Goal: Information Seeking & Learning: Learn about a topic

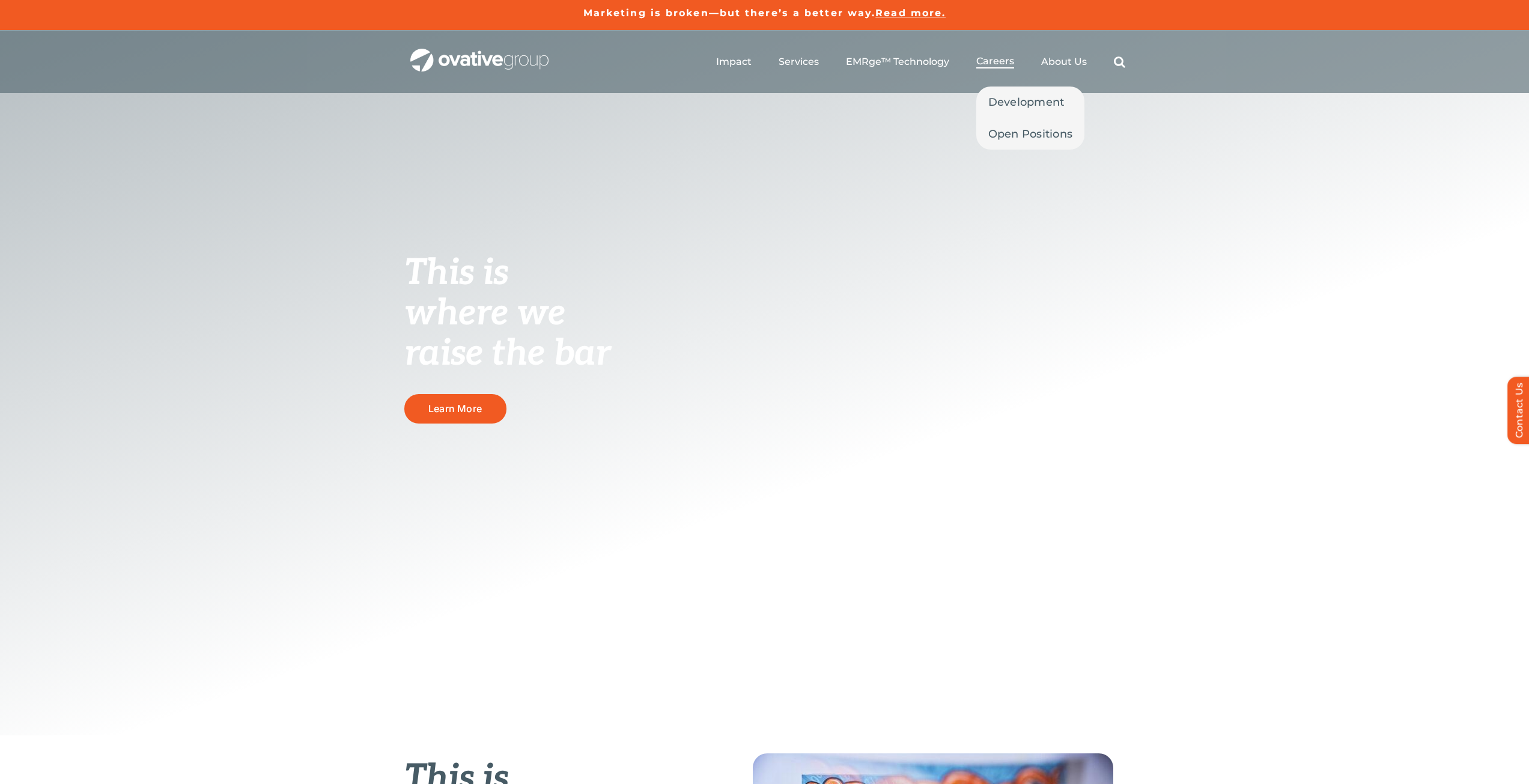
click at [995, 63] on span "Careers" at bounding box center [995, 61] width 38 height 12
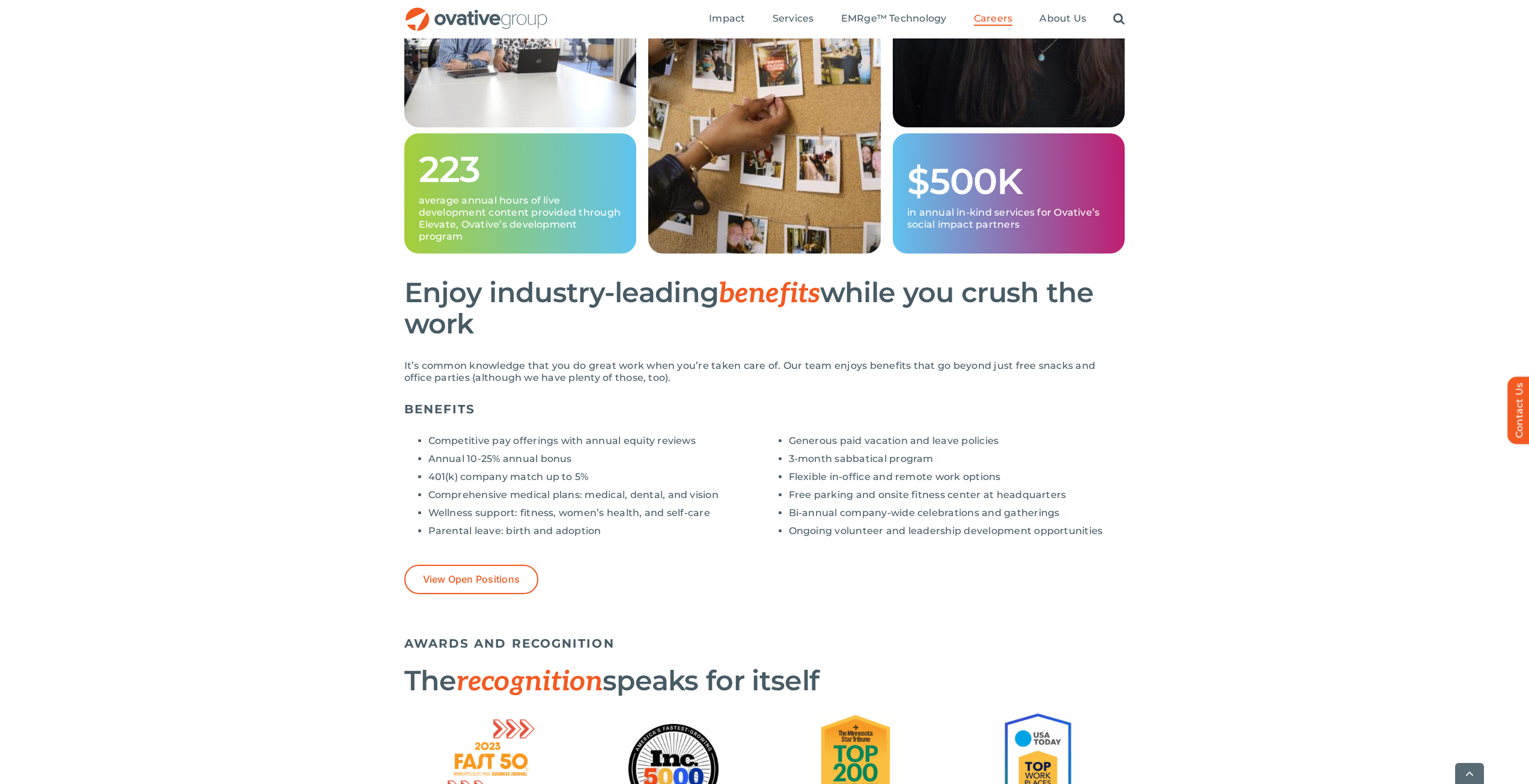
scroll to position [841, 0]
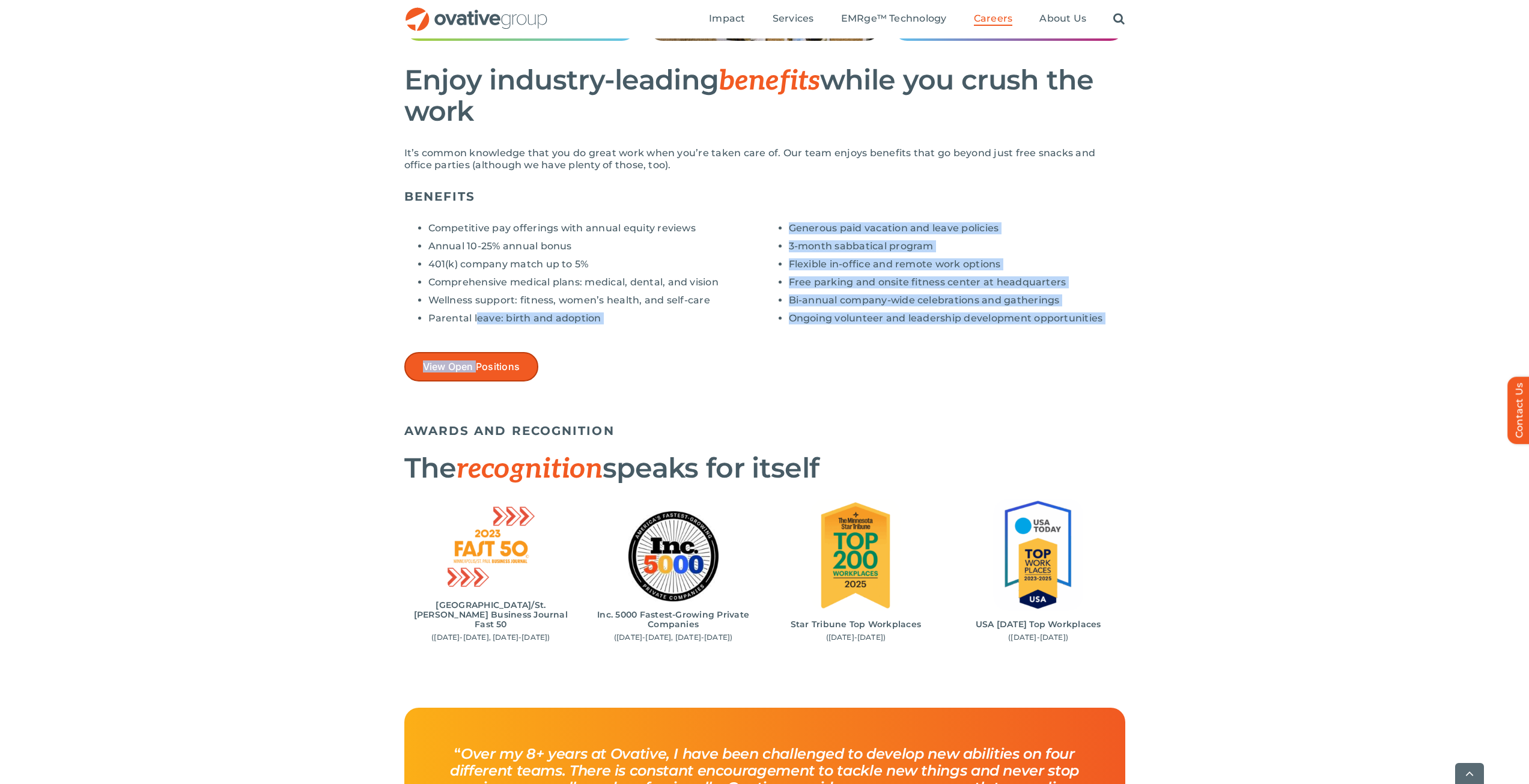
drag, startPoint x: 478, startPoint y: 350, endPoint x: 479, endPoint y: 365, distance: 15.0
click at [478, 357] on div "Competitive pay offerings with annual equity reviews Annual 10-25% annual bonus…" at bounding box center [764, 297] width 721 height 169
click at [479, 365] on span "View Open Positions" at bounding box center [472, 367] width 98 height 11
